Goal: Task Accomplishment & Management: Complete application form

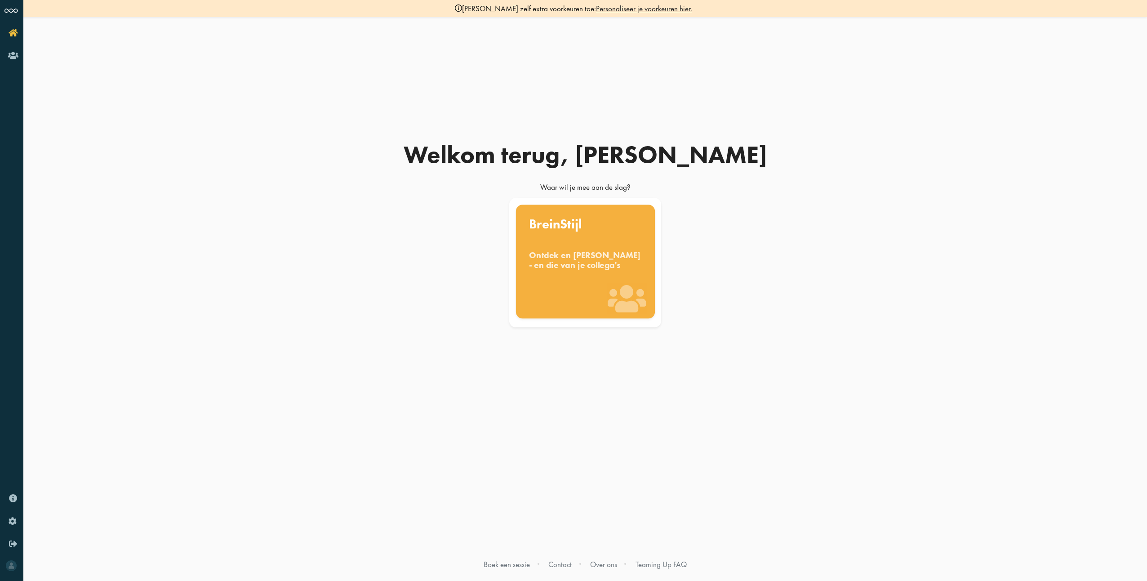
click at [578, 244] on div "BreinStijl Ontdek en benut jouw denkstijl - en die van je collega's" at bounding box center [585, 262] width 139 height 114
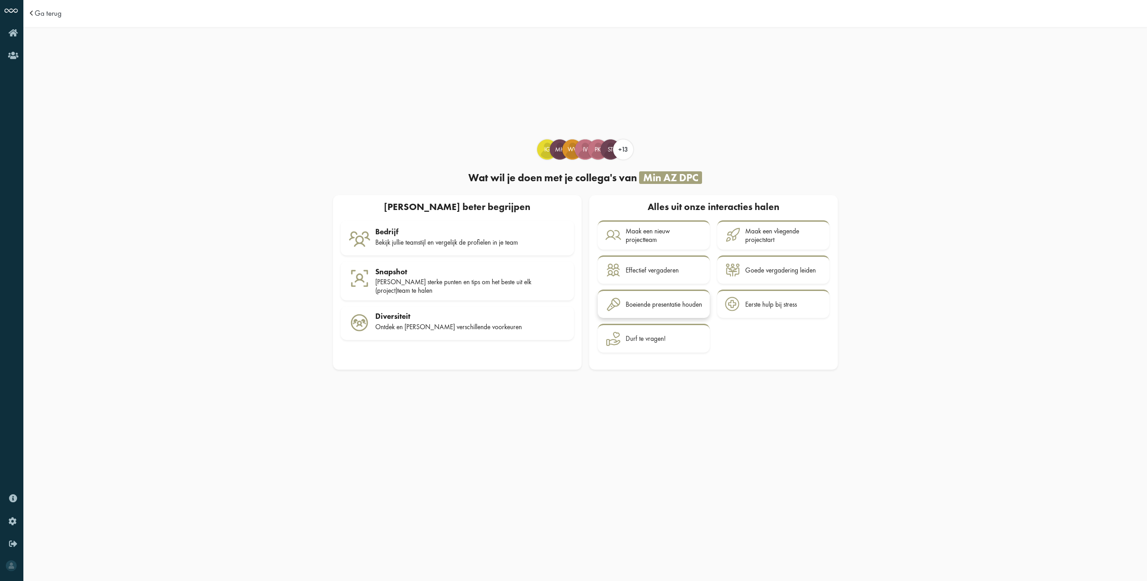
click at [680, 305] on div "Boeiende presentatie houden" at bounding box center [664, 304] width 76 height 8
click at [762, 307] on div "Eerste hulp bij stress" at bounding box center [771, 304] width 52 height 8
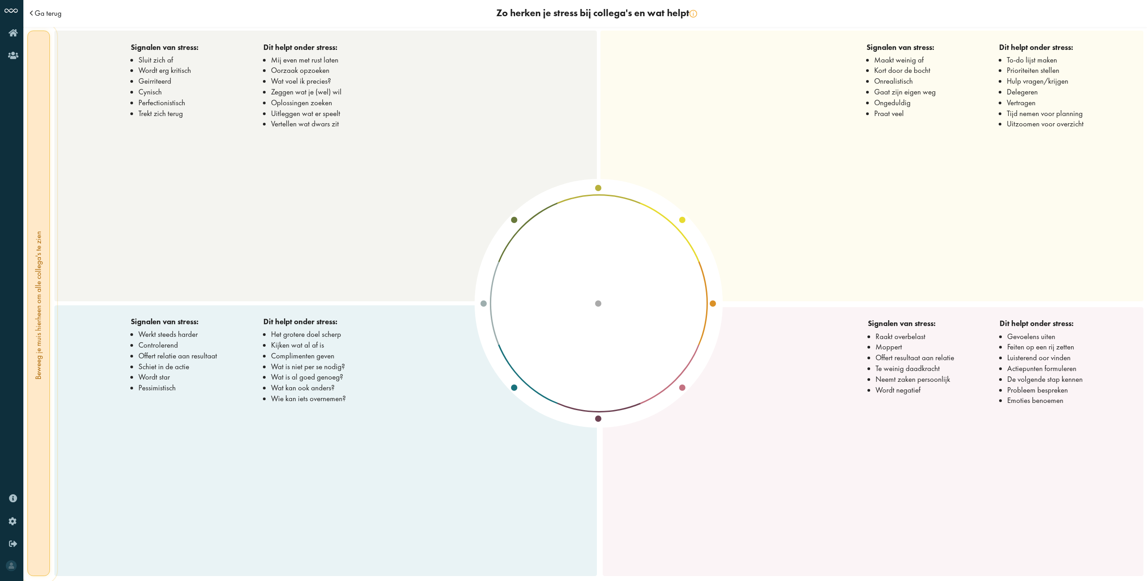
click at [53, 16] on span "Ga terug" at bounding box center [48, 13] width 27 height 8
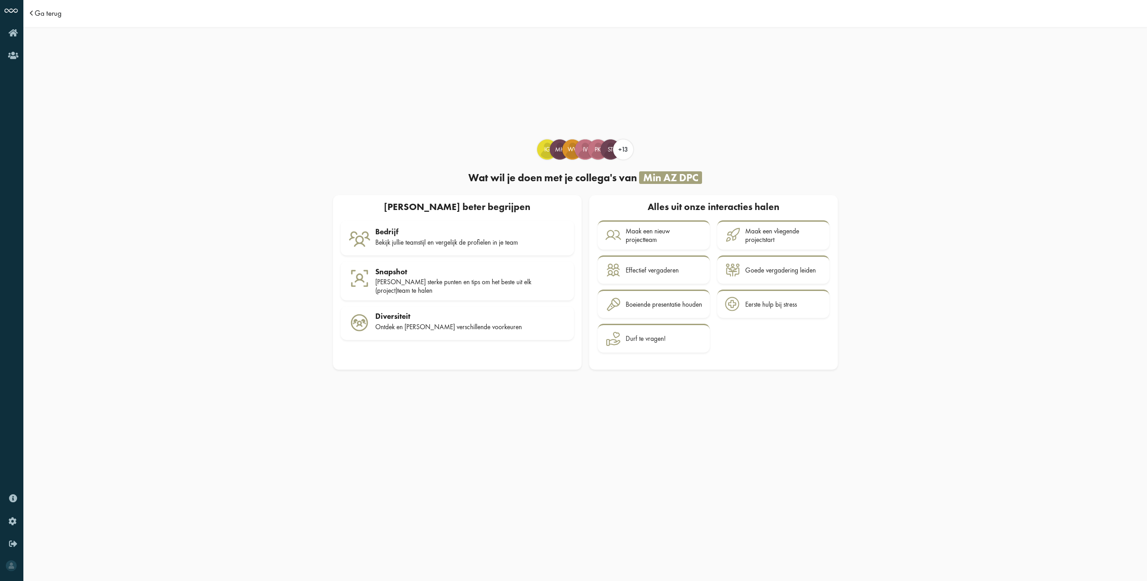
click at [53, 16] on span "Ga terug" at bounding box center [48, 13] width 27 height 8
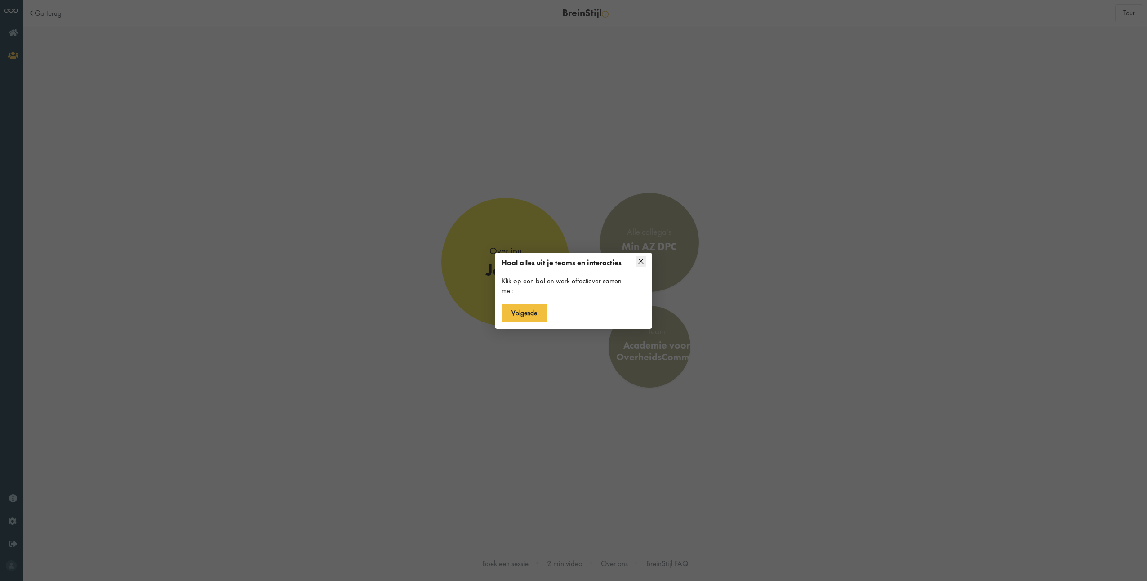
click at [661, 339] on div at bounding box center [573, 290] width 1147 height 581
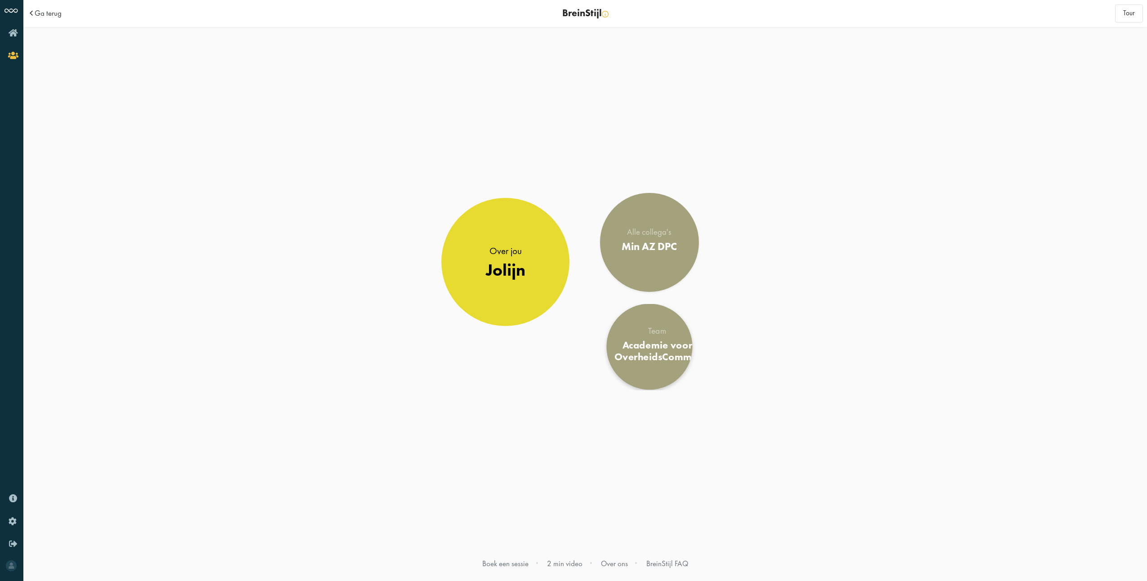
drag, startPoint x: 627, startPoint y: 338, endPoint x: 631, endPoint y: 341, distance: 4.9
click at [628, 339] on div "Team Academie voor OverheidsCommie" at bounding box center [657, 346] width 85 height 41
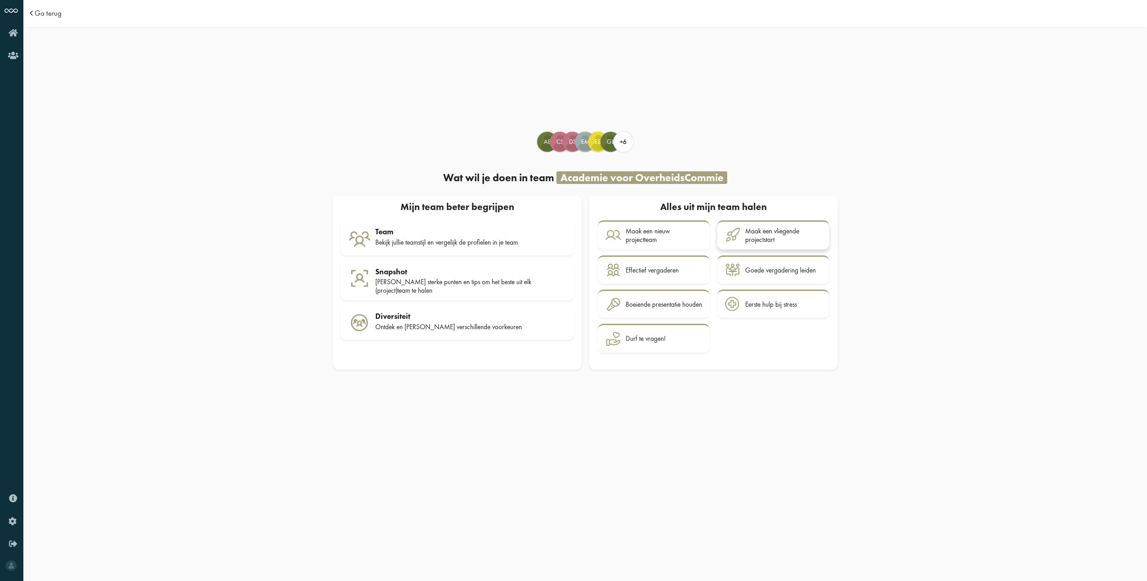
click at [761, 235] on div "Maak een vliegende projectstart" at bounding box center [783, 235] width 76 height 17
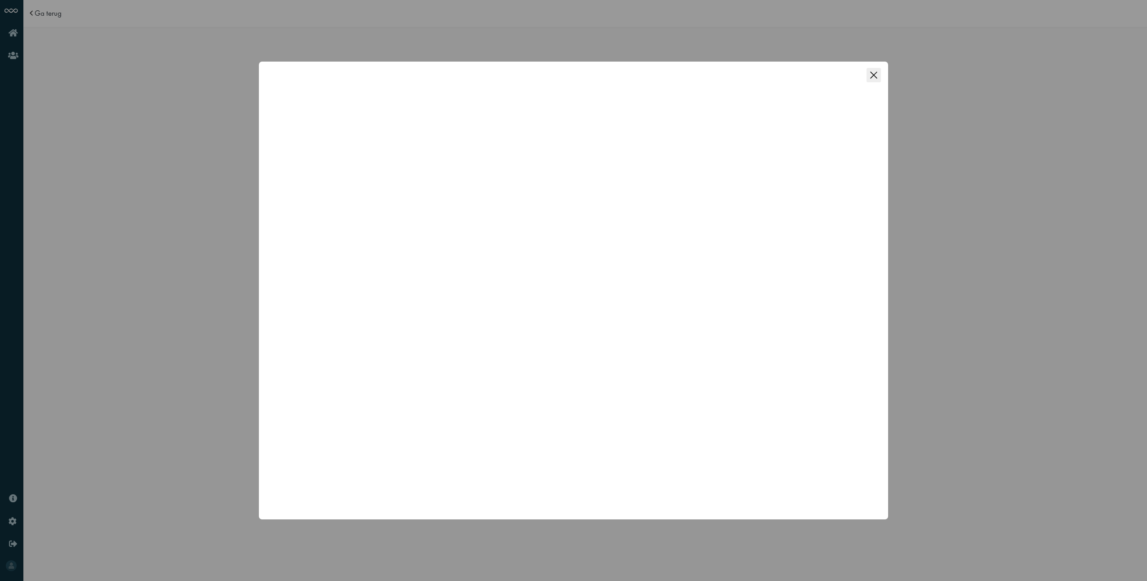
click at [871, 76] on icon "Close this dialog" at bounding box center [874, 75] width 14 height 14
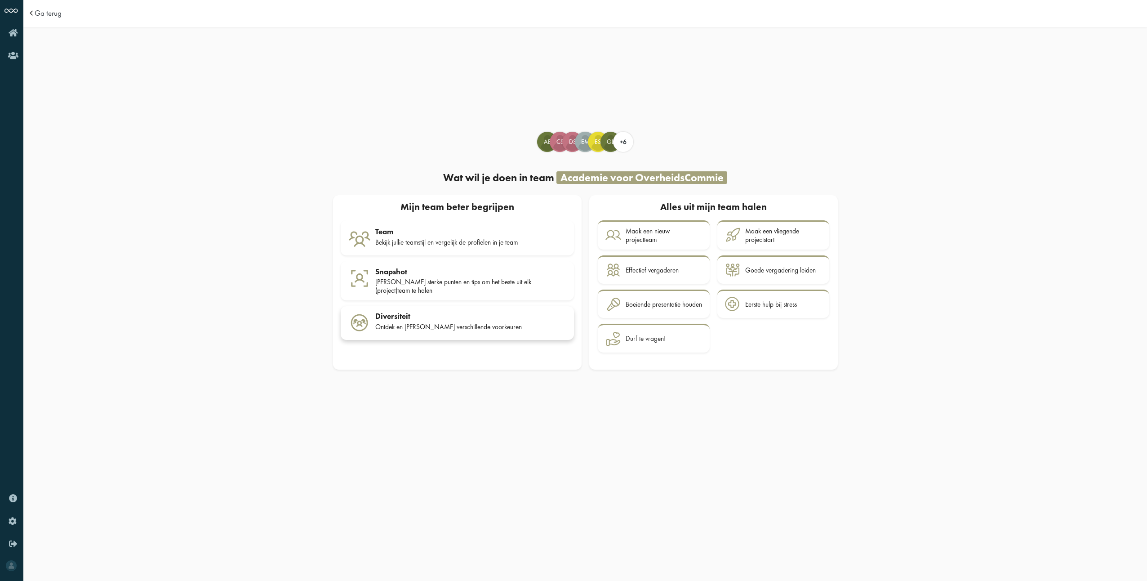
click at [444, 323] on div "Ontdek en benut jullie verschillende voorkeuren" at bounding box center [470, 327] width 191 height 8
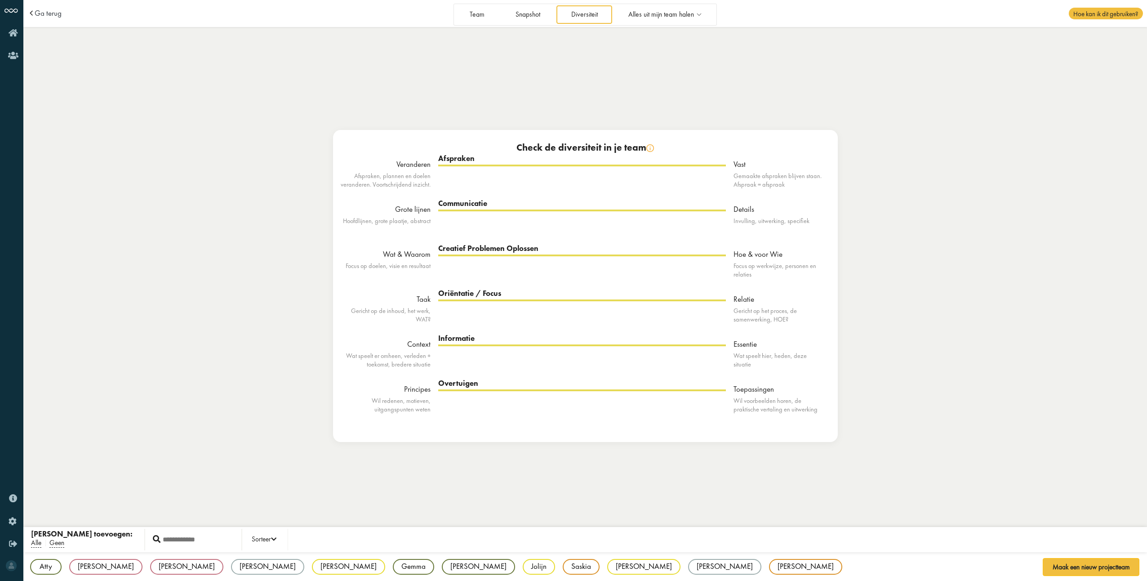
click at [561, 241] on div "Communicatie Grote lijnen Details" at bounding box center [582, 232] width 288 height 45
click at [523, 567] on div "Jolijn" at bounding box center [539, 566] width 32 height 16
click at [53, 562] on div "Atty" at bounding box center [45, 566] width 31 height 16
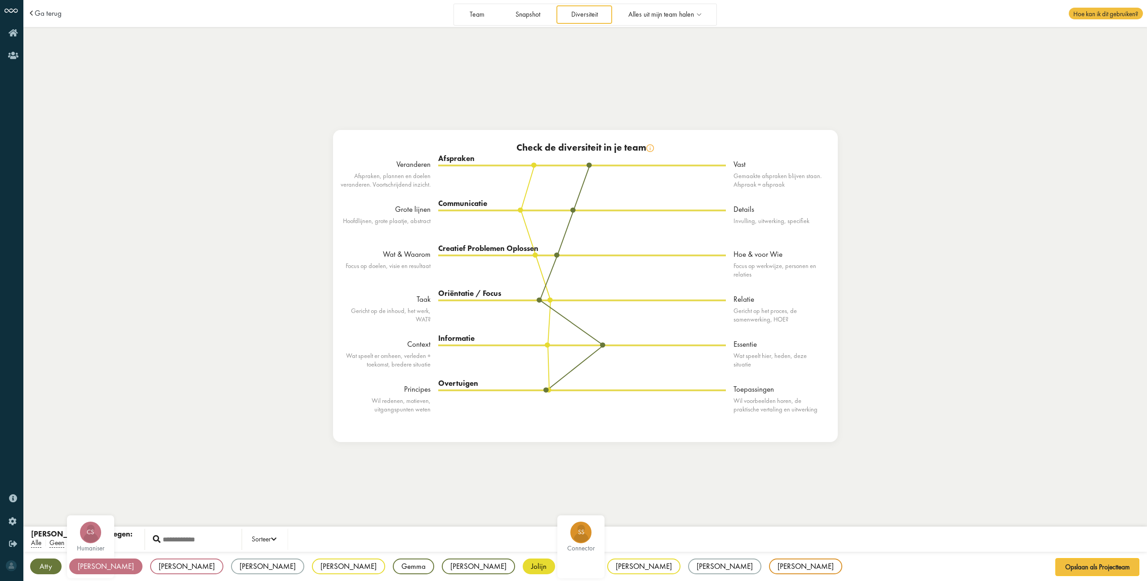
click at [85, 567] on div "[PERSON_NAME]" at bounding box center [105, 566] width 73 height 16
click at [769, 574] on div "[PERSON_NAME]" at bounding box center [805, 566] width 73 height 16
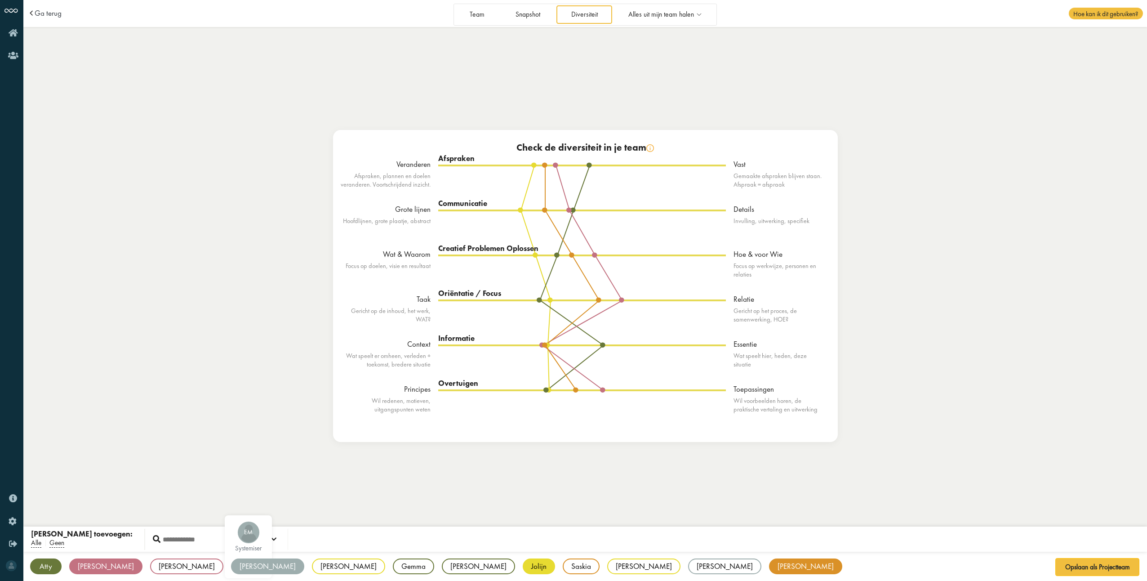
click at [231, 566] on div "[PERSON_NAME]" at bounding box center [267, 566] width 73 height 16
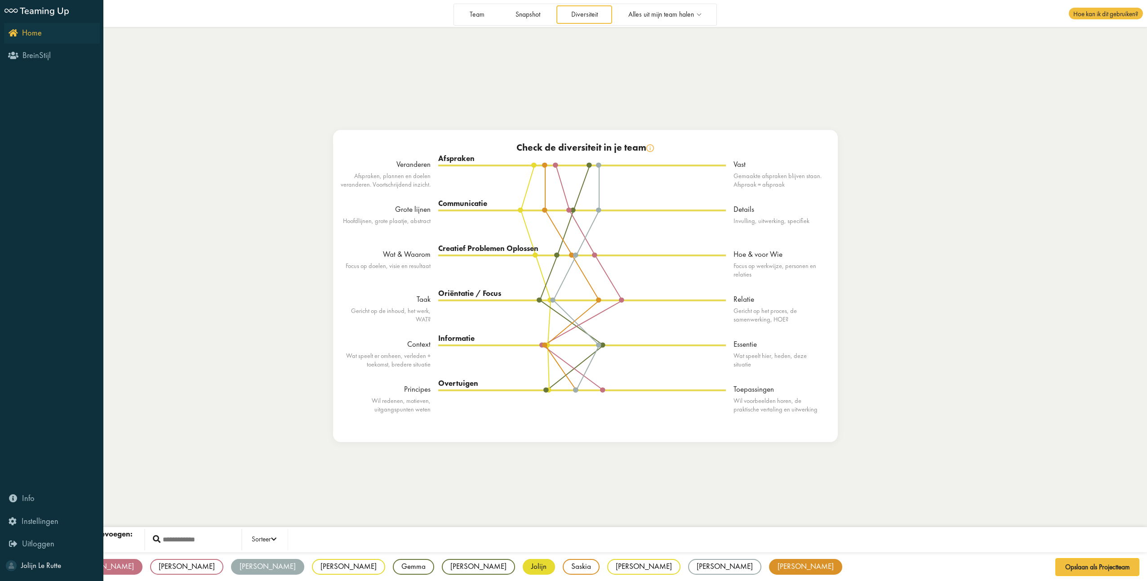
click at [11, 31] on icon "Home" at bounding box center [25, 32] width 33 height 9
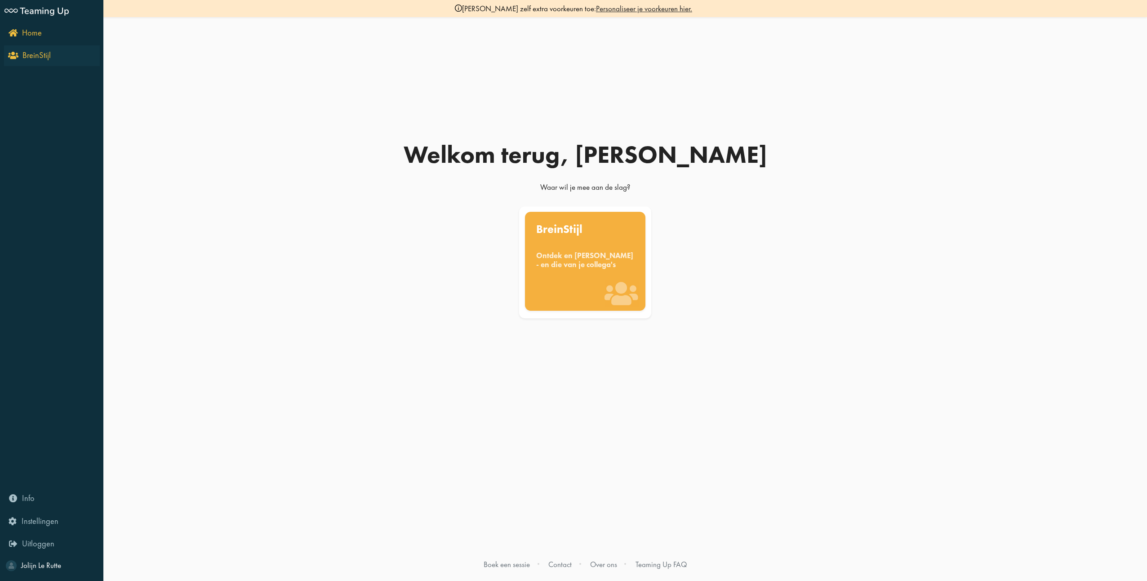
click at [14, 58] on icon "BreinStijl" at bounding box center [30, 55] width 41 height 9
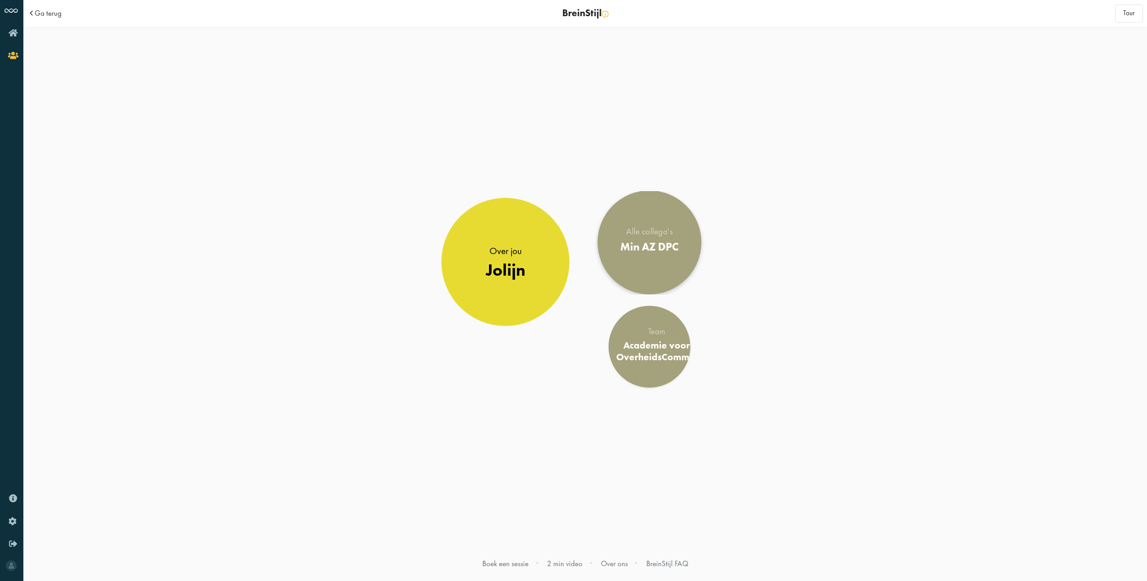
click at [636, 234] on div "Alle collega's" at bounding box center [649, 231] width 58 height 9
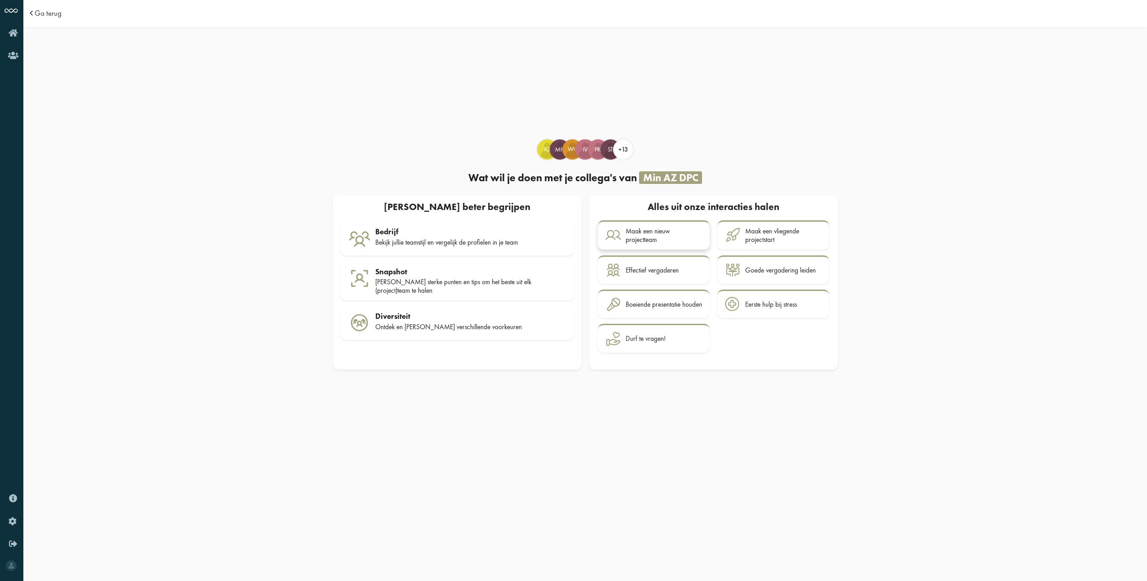
click at [637, 241] on div "Maak een nieuw projectteam" at bounding box center [664, 235] width 76 height 17
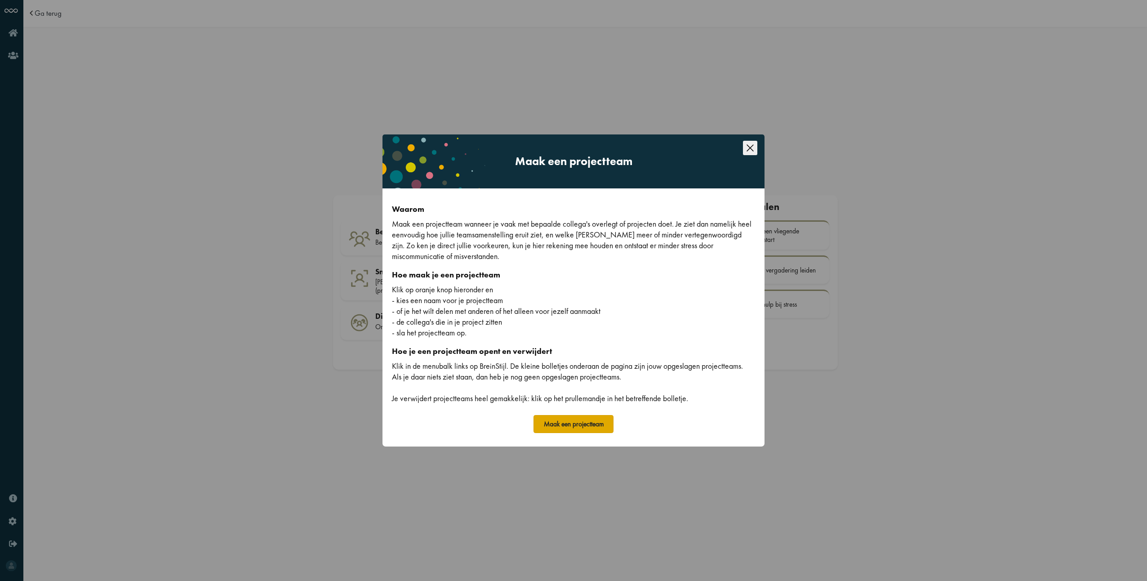
click at [583, 428] on button "Maak een projectteam" at bounding box center [574, 424] width 80 height 18
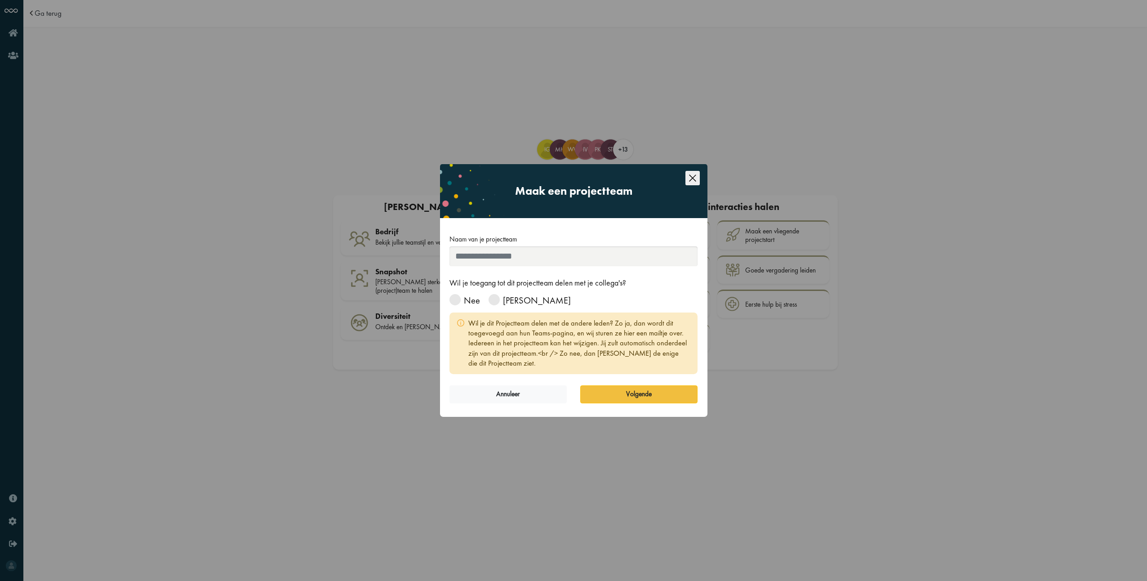
click at [513, 257] on input "Naam van je projectteam" at bounding box center [574, 256] width 249 height 20
type input "***"
click at [464, 297] on label "Nee" at bounding box center [465, 300] width 31 height 11
click at [660, 398] on button "Volgende" at bounding box center [638, 394] width 117 height 18
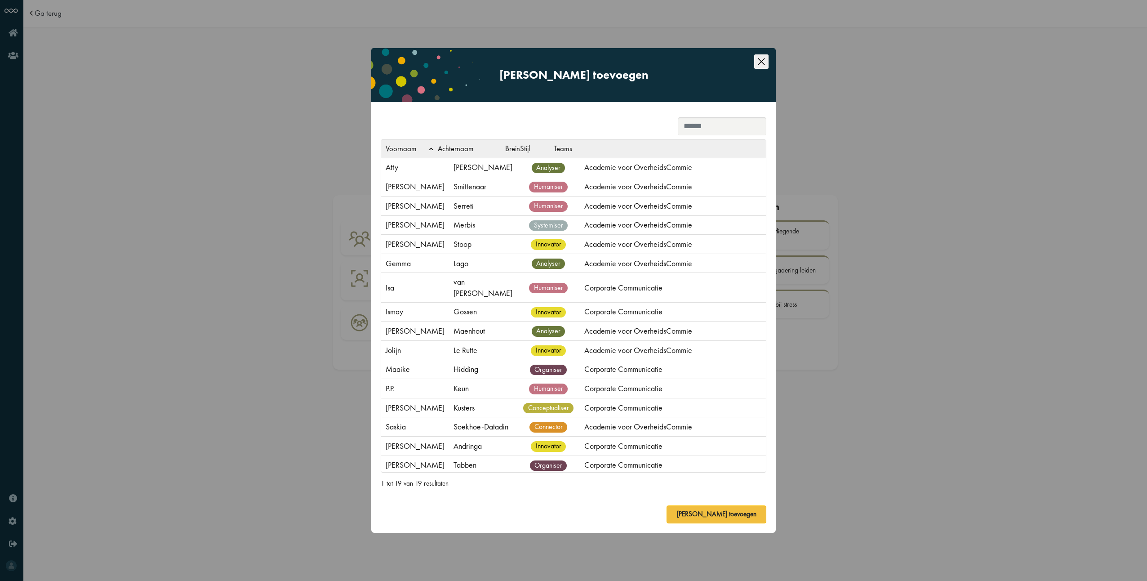
click at [765, 63] on icon "Close this dialog" at bounding box center [761, 61] width 14 height 14
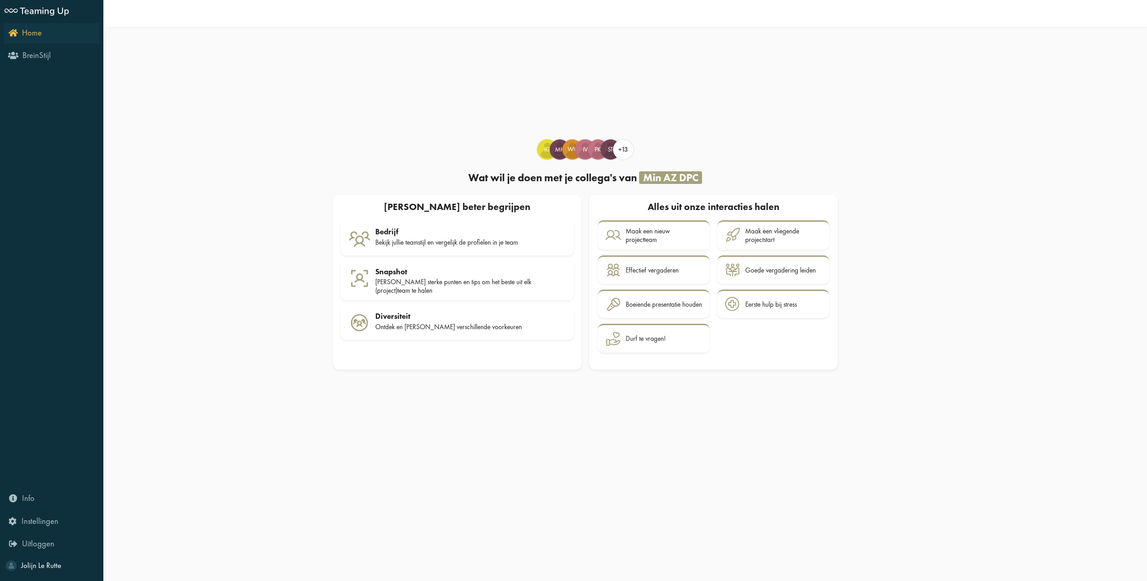
click at [17, 32] on icon "Home" at bounding box center [25, 32] width 33 height 9
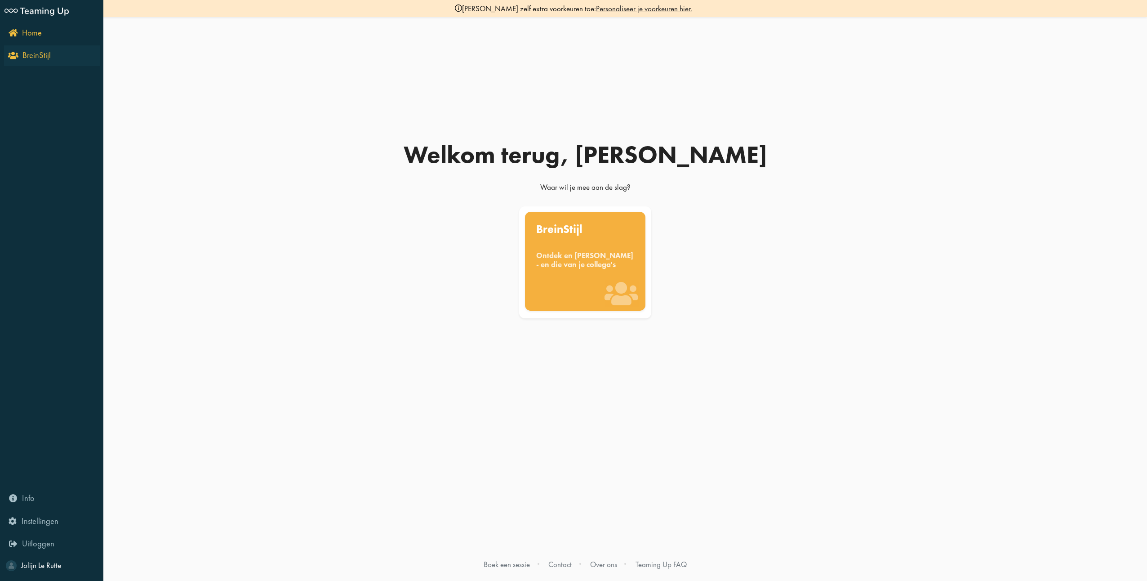
click at [14, 49] on link "BreinStijl" at bounding box center [52, 55] width 96 height 21
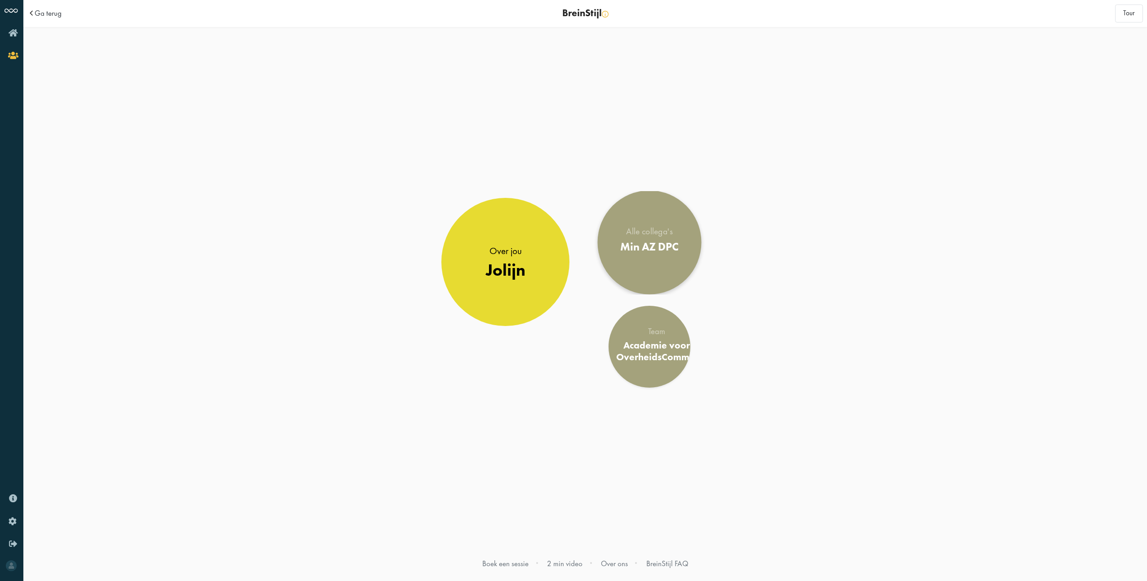
click at [665, 233] on div "Alle collega's" at bounding box center [649, 231] width 58 height 9
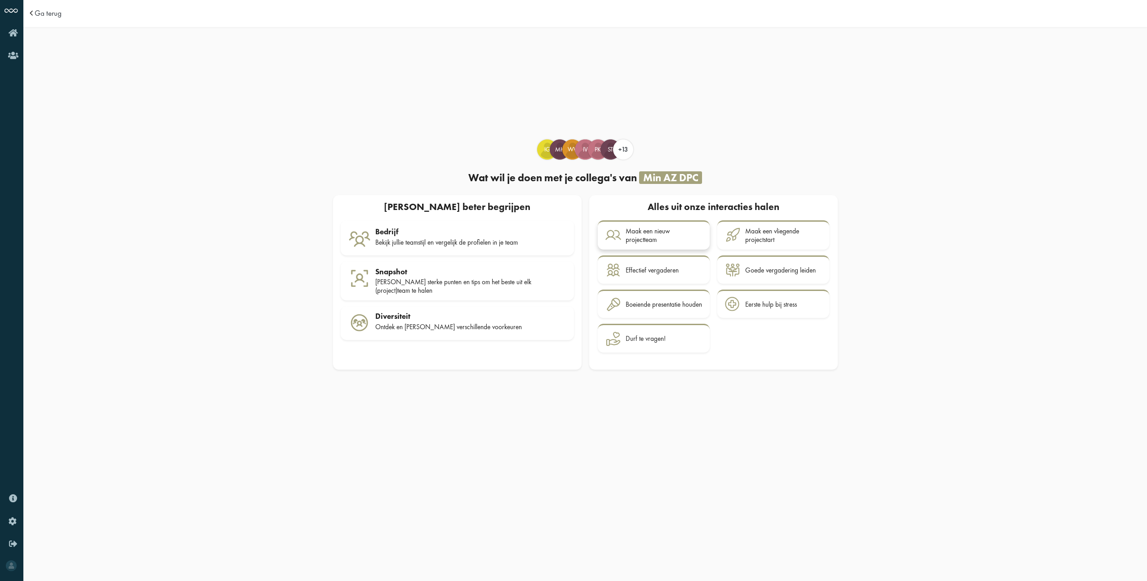
click at [630, 231] on div "Maak een nieuw projectteam" at bounding box center [664, 235] width 76 height 17
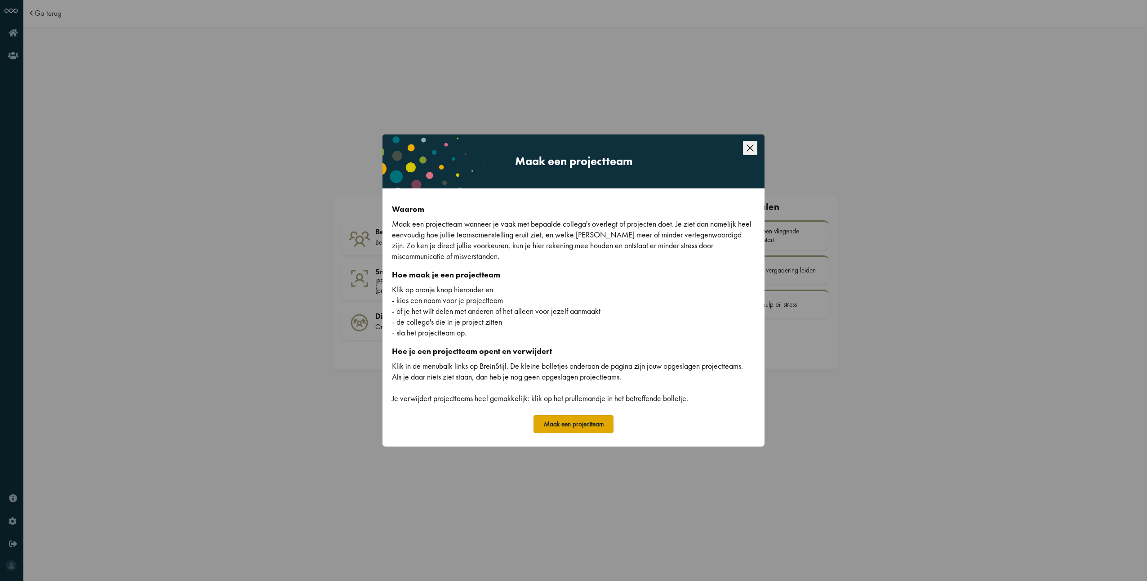
click at [597, 416] on button "Maak een projectteam" at bounding box center [574, 424] width 80 height 18
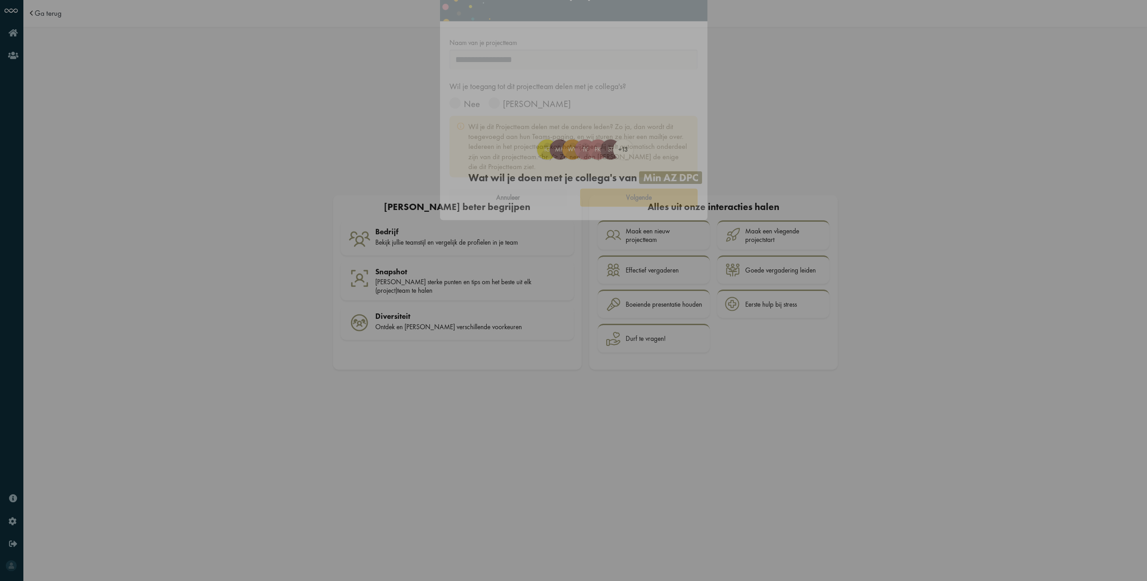
click at [520, 257] on input "Naam van je projectteam" at bounding box center [574, 256] width 249 height 20
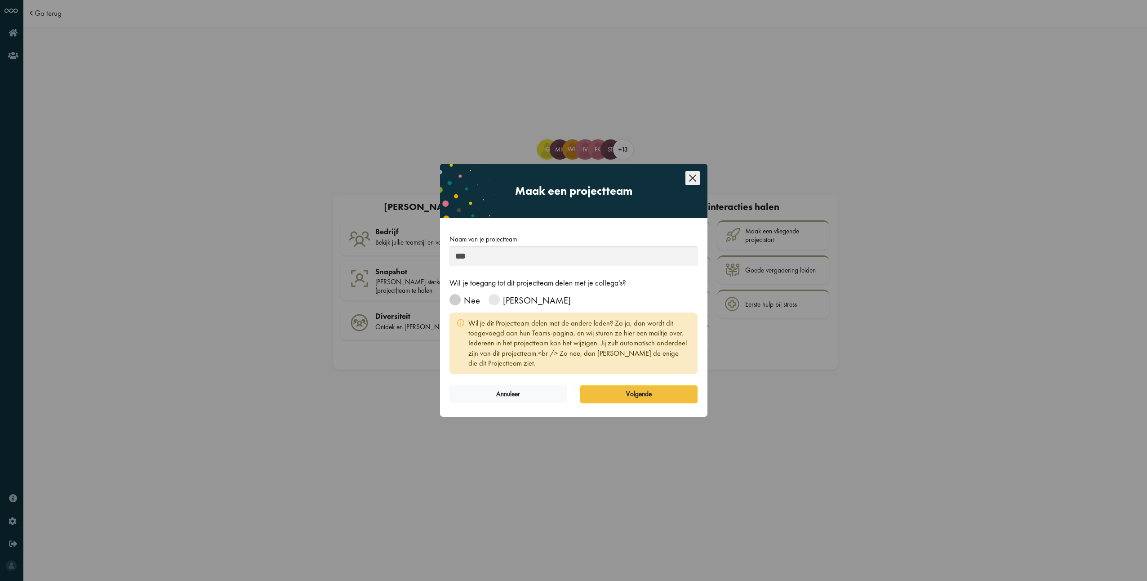
type input "***"
click at [459, 300] on span at bounding box center [455, 299] width 11 height 11
click at [605, 384] on div "Maak een projectteam Naam van je projectteam *** Naam projectteam is vereist Wi…" at bounding box center [574, 285] width 249 height 243
click at [613, 398] on button "Volgende" at bounding box center [638, 394] width 117 height 18
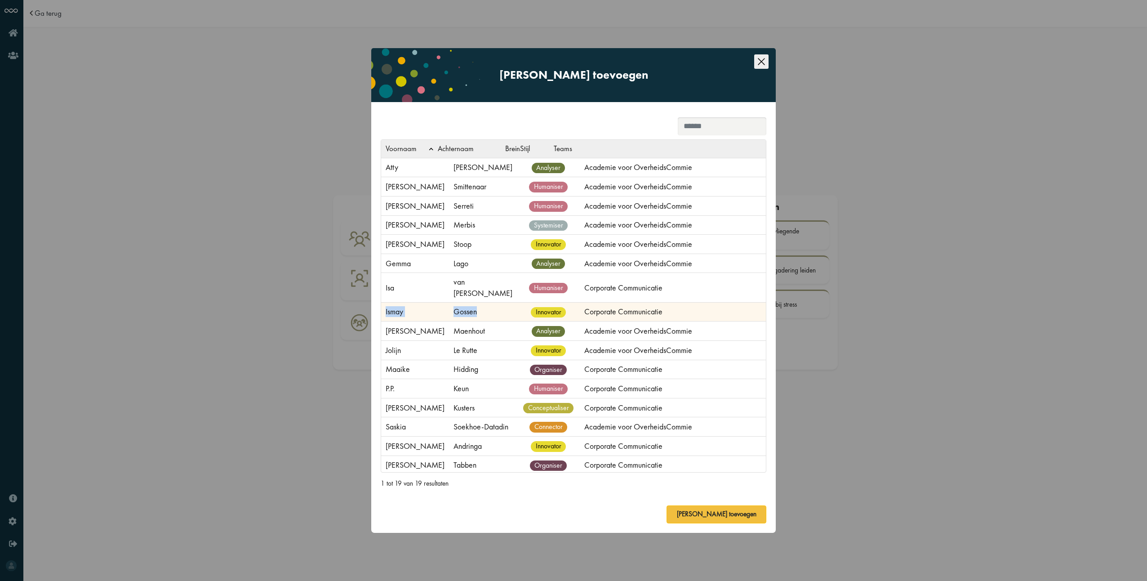
drag, startPoint x: 471, startPoint y: 311, endPoint x: 384, endPoint y: 307, distance: 87.3
click at [384, 307] on tr "[PERSON_NAME] innovator Corporate Communicatie" at bounding box center [573, 311] width 385 height 19
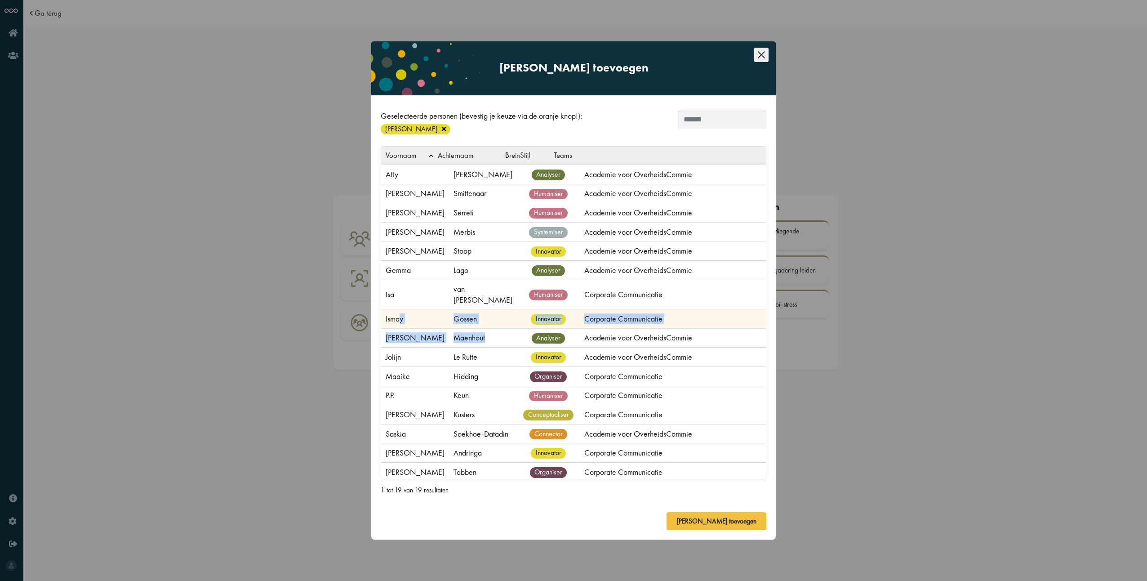
drag, startPoint x: 476, startPoint y: 328, endPoint x: 400, endPoint y: 310, distance: 78.4
click at [400, 310] on tbody "[PERSON_NAME] Benedik analyser Academie voor OverheidsCommie [PERSON_NAME] huma…" at bounding box center [573, 357] width 385 height 384
drag, startPoint x: 400, startPoint y: 310, endPoint x: 459, endPoint y: 325, distance: 60.6
click at [450, 319] on td "Gossen" at bounding box center [483, 318] width 68 height 19
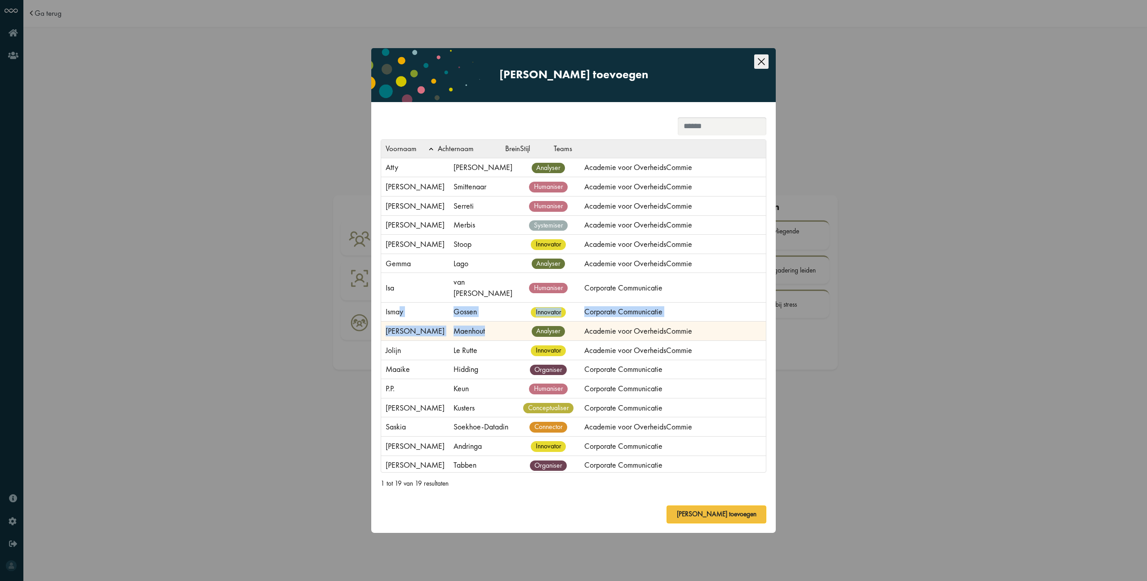
click at [473, 326] on td "Maenhout" at bounding box center [483, 330] width 68 height 19
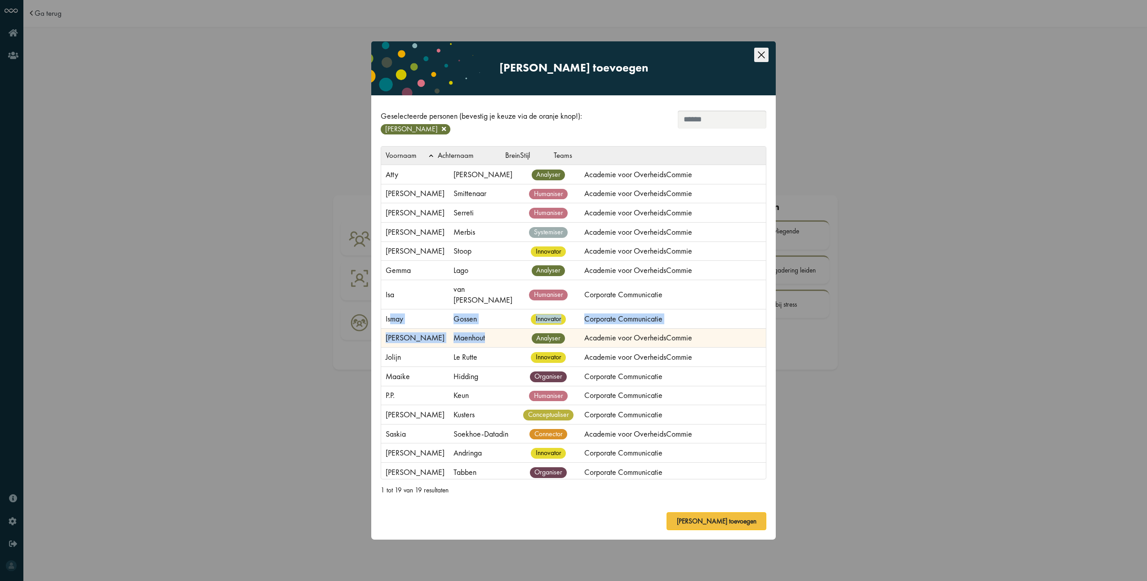
drag, startPoint x: 392, startPoint y: 316, endPoint x: 472, endPoint y: 334, distance: 82.1
click at [472, 334] on tbody "[PERSON_NAME] Benedik analyser Academie voor OverheidsCommie [PERSON_NAME] huma…" at bounding box center [573, 357] width 385 height 384
copy tbody "may Gossen innovator Corporate Communicatie [PERSON_NAME]"
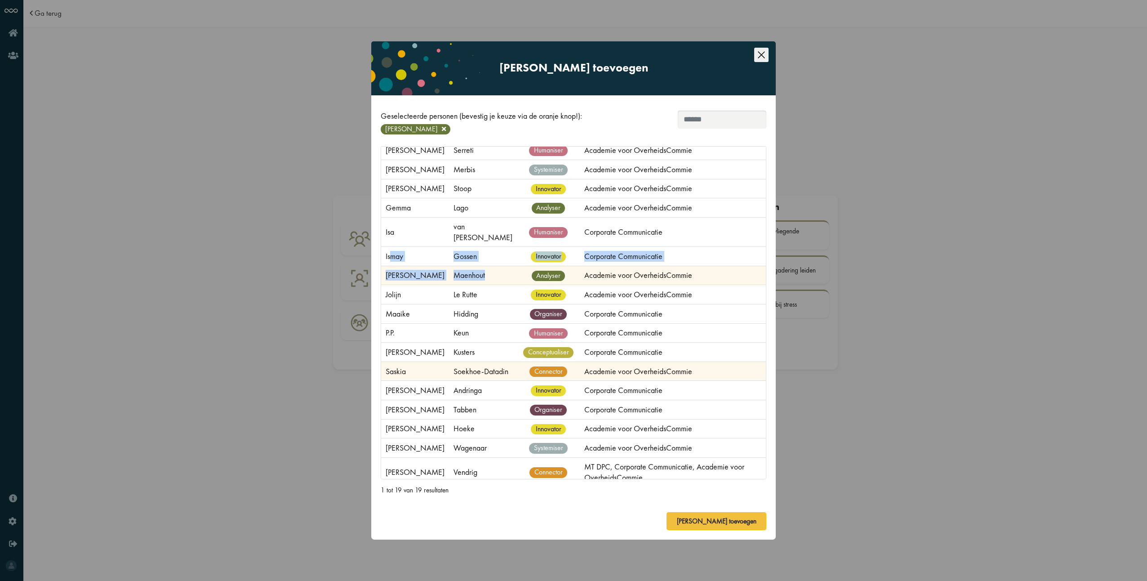
scroll to position [72, 0]
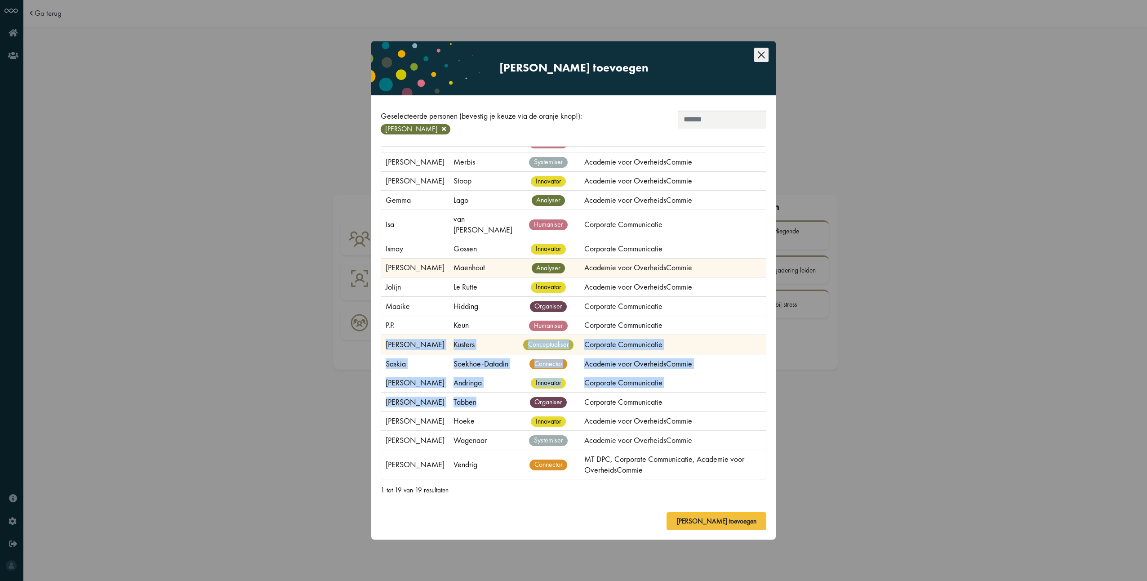
drag, startPoint x: 463, startPoint y: 401, endPoint x: 384, endPoint y: 335, distance: 103.7
click at [384, 335] on tbody "[PERSON_NAME] Benedik analyser Academie voor OverheidsCommie [PERSON_NAME] huma…" at bounding box center [573, 287] width 385 height 384
drag, startPoint x: 384, startPoint y: 335, endPoint x: 399, endPoint y: 336, distance: 15.4
copy tbody "[PERSON_NAME] conceptualiser Corporate Communicatie [PERSON_NAME] connector Aca…"
click at [764, 58] on icon "Close this dialog" at bounding box center [761, 54] width 7 height 7
